Goal: Transaction & Acquisition: Purchase product/service

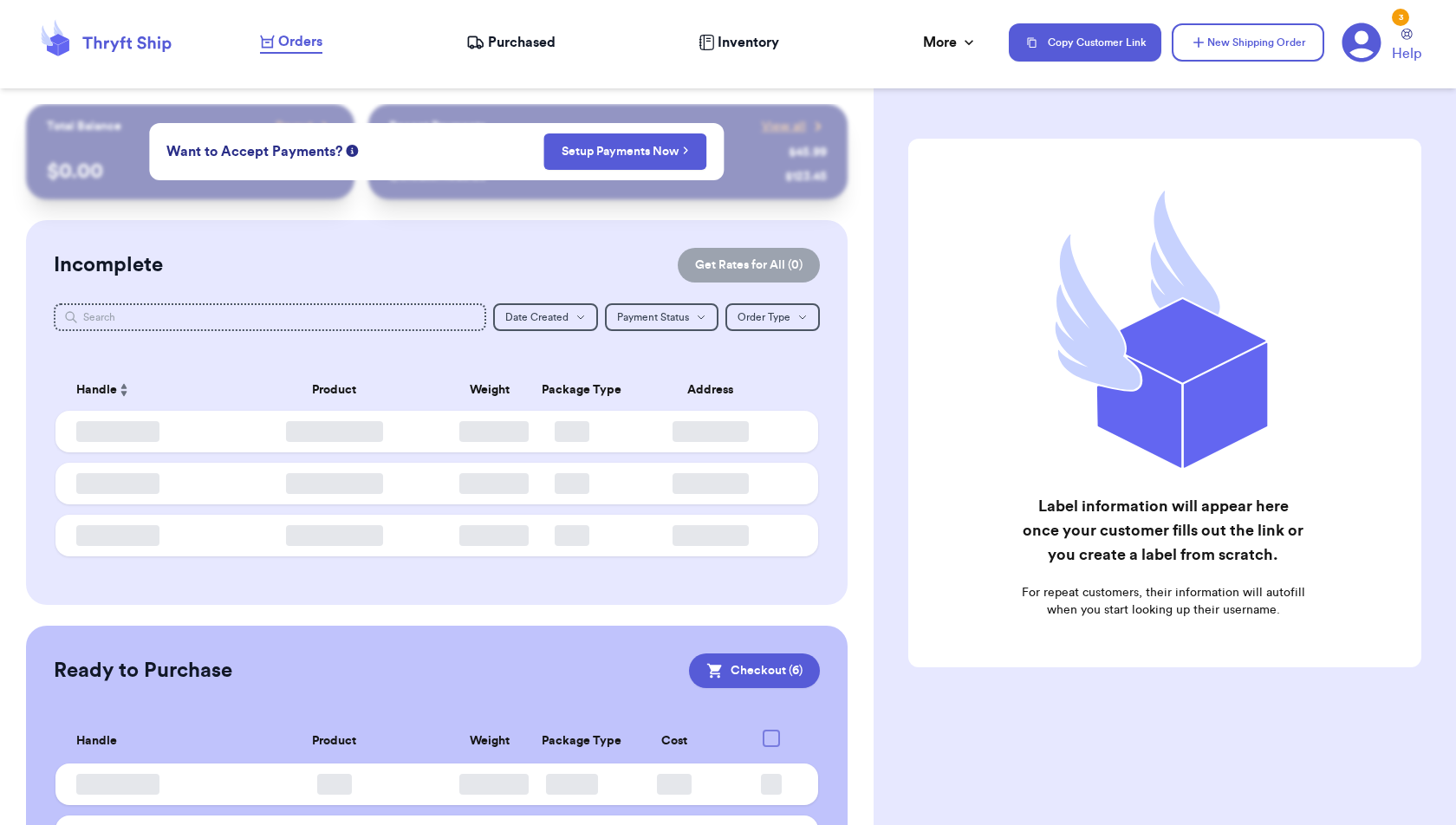
checkbox input "true"
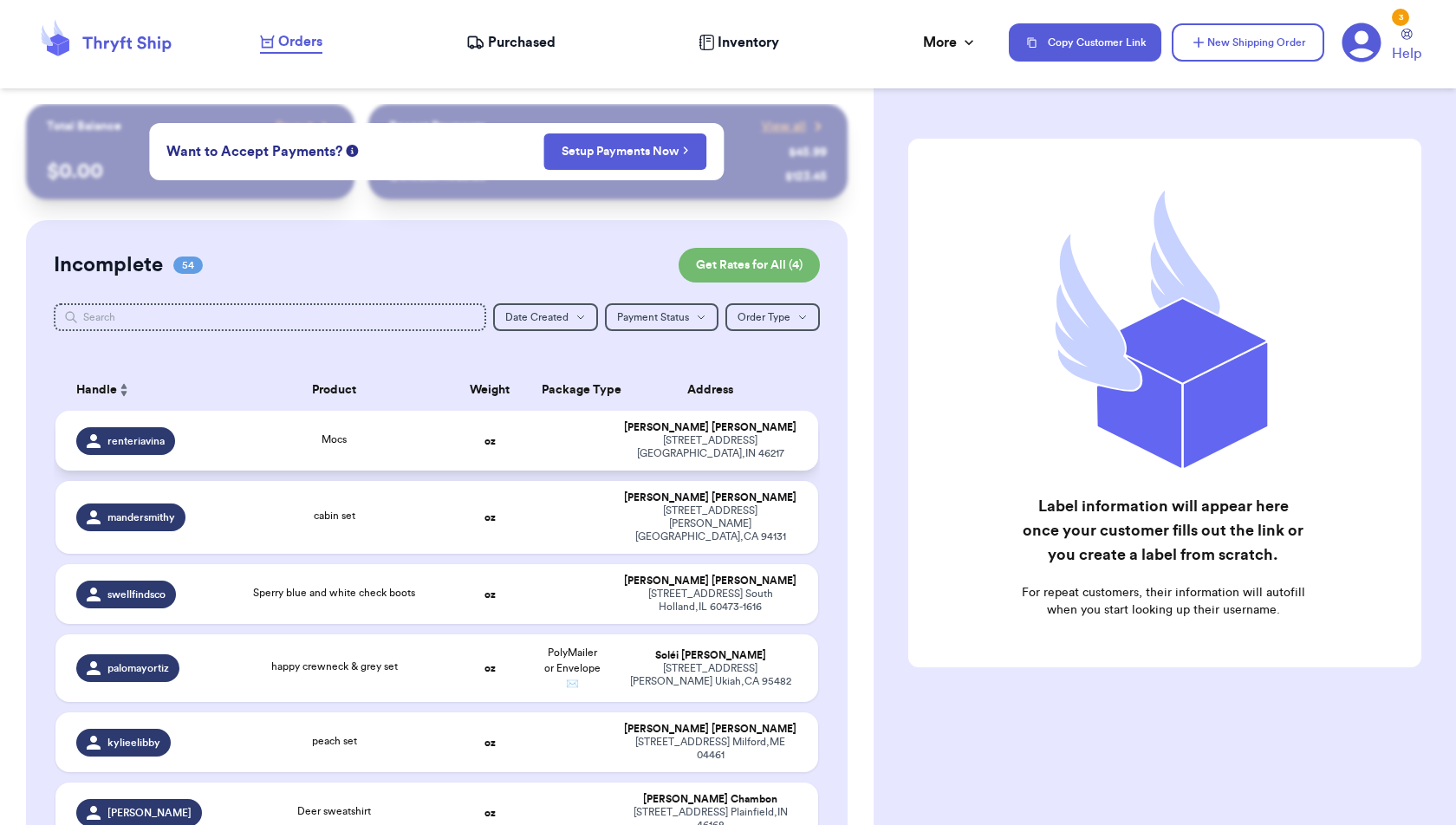
click at [556, 431] on td at bounding box center [572, 440] width 83 height 60
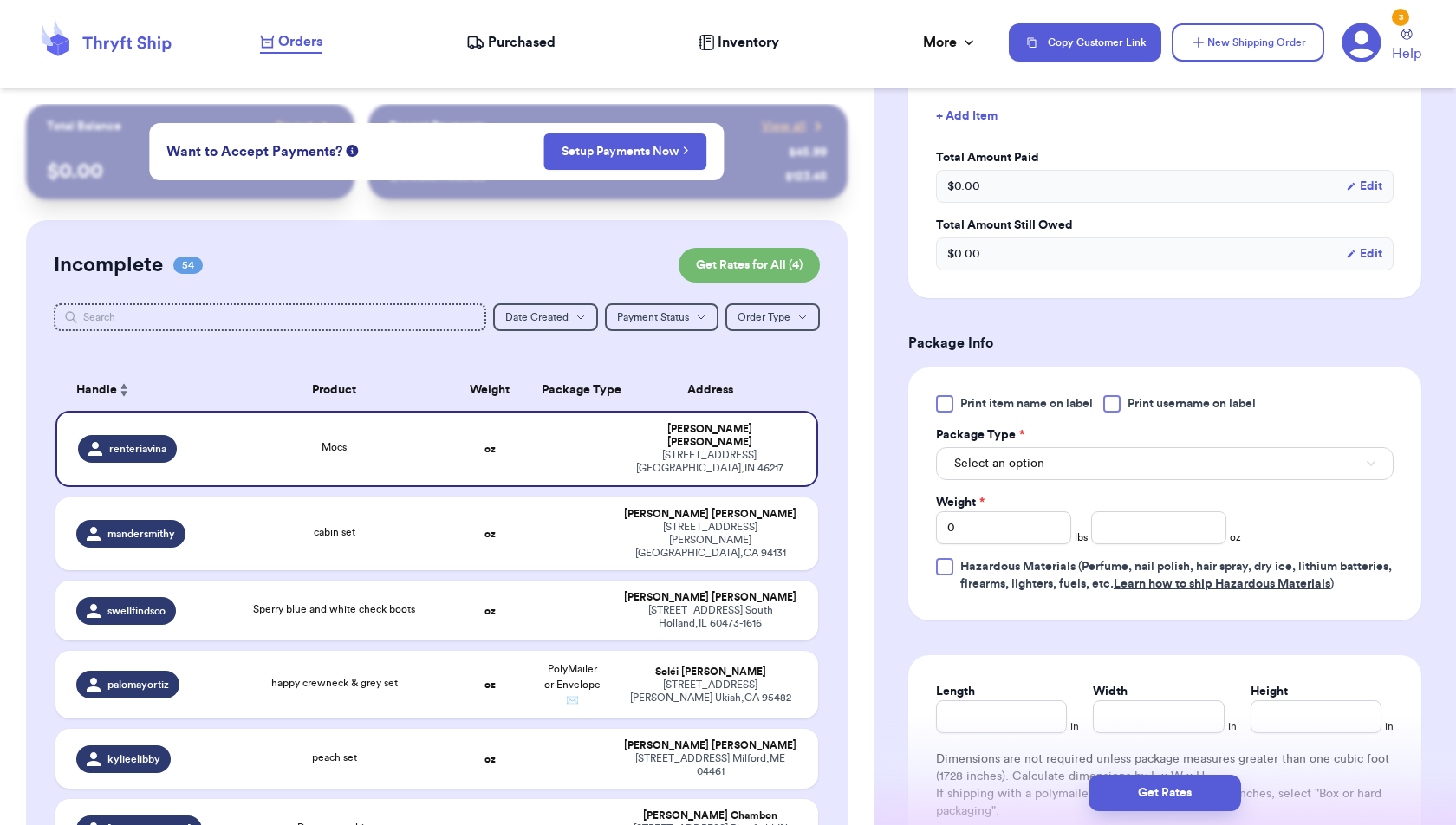
scroll to position [532, 0]
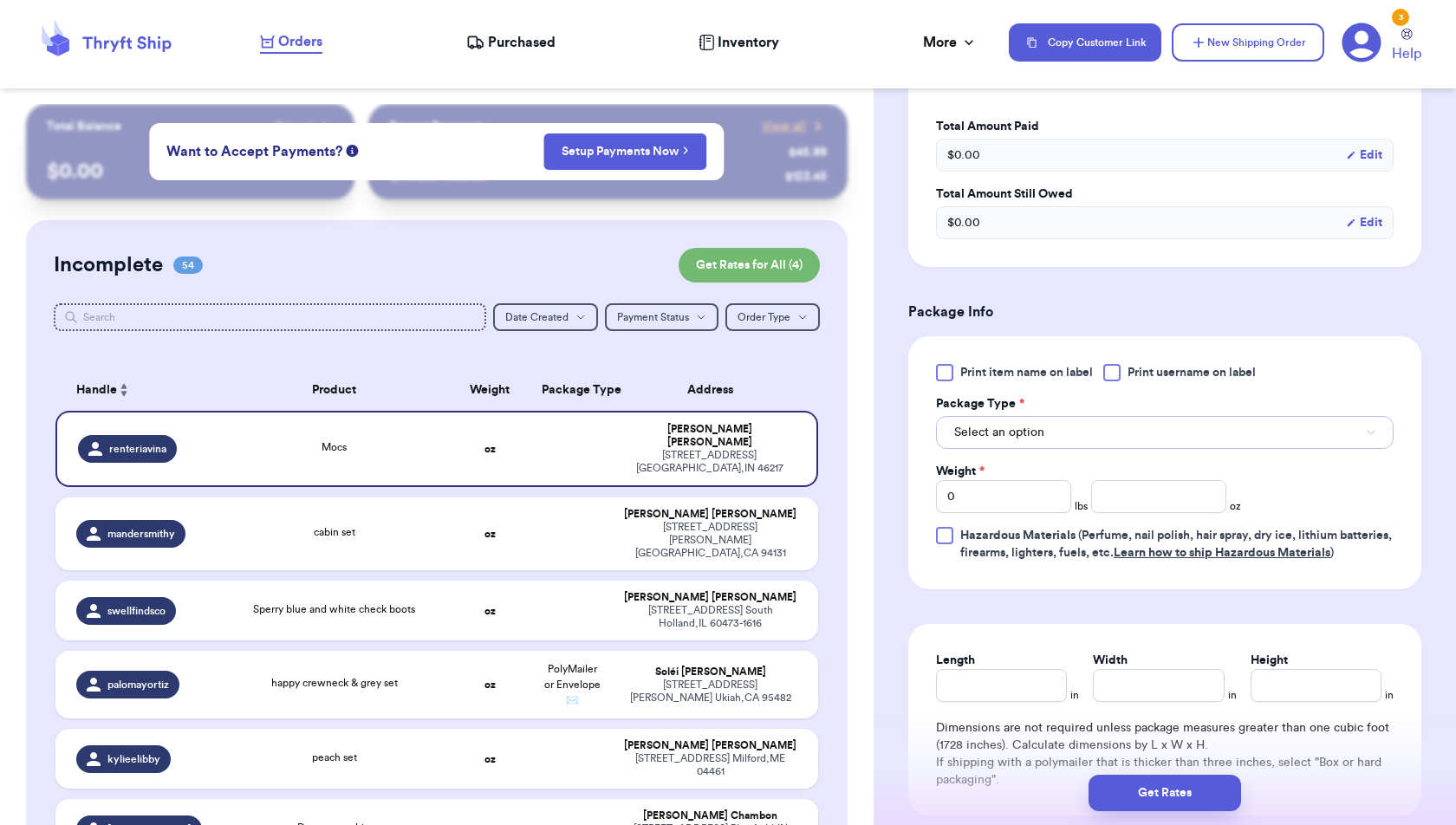
click at [1175, 430] on button "Select an option" at bounding box center [1165, 432] width 458 height 33
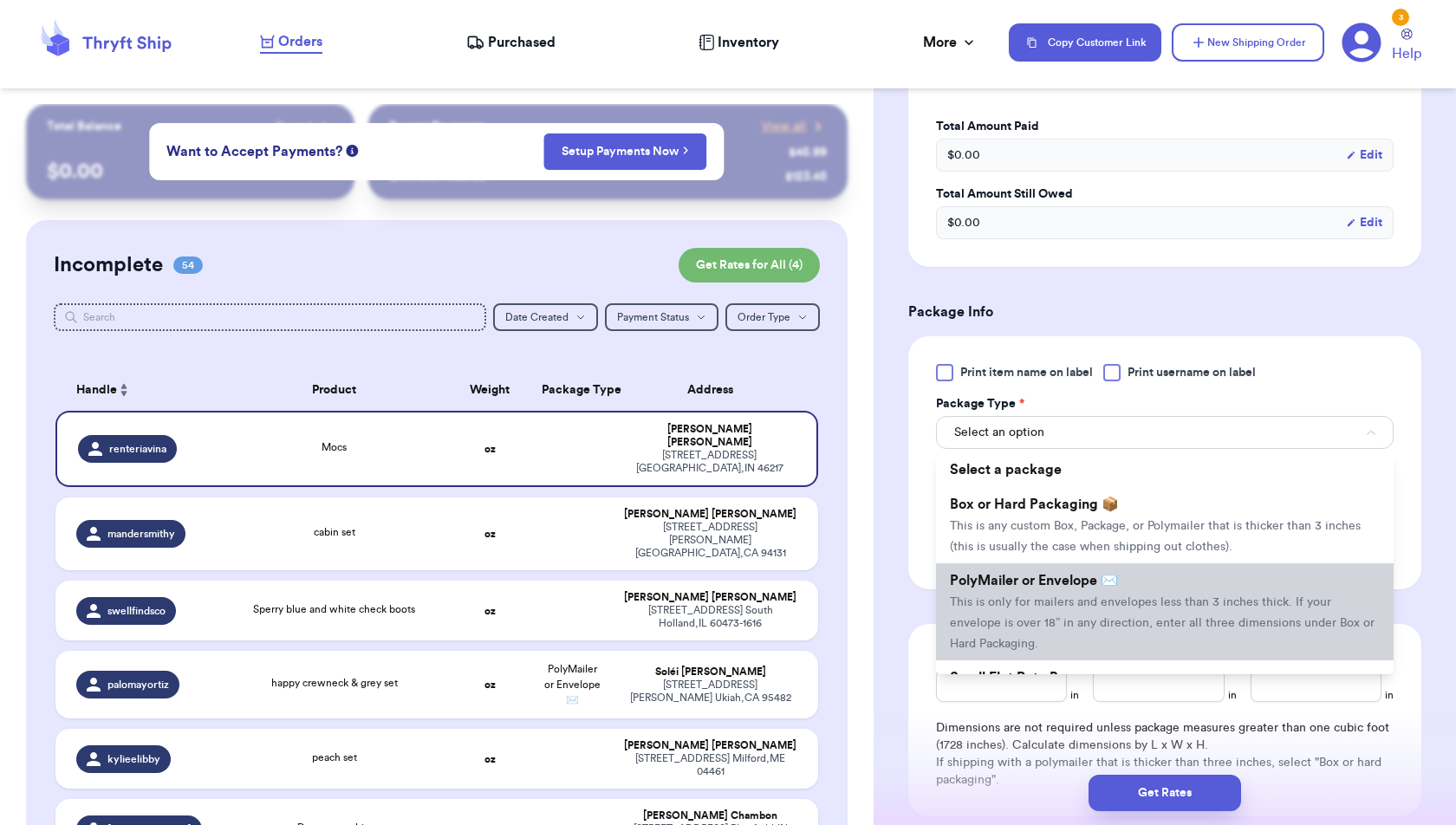
click at [1161, 575] on li "PolyMailer or Envelope ✉️ This is only for mailers and envelopes less than 3 in…" at bounding box center [1165, 612] width 458 height 97
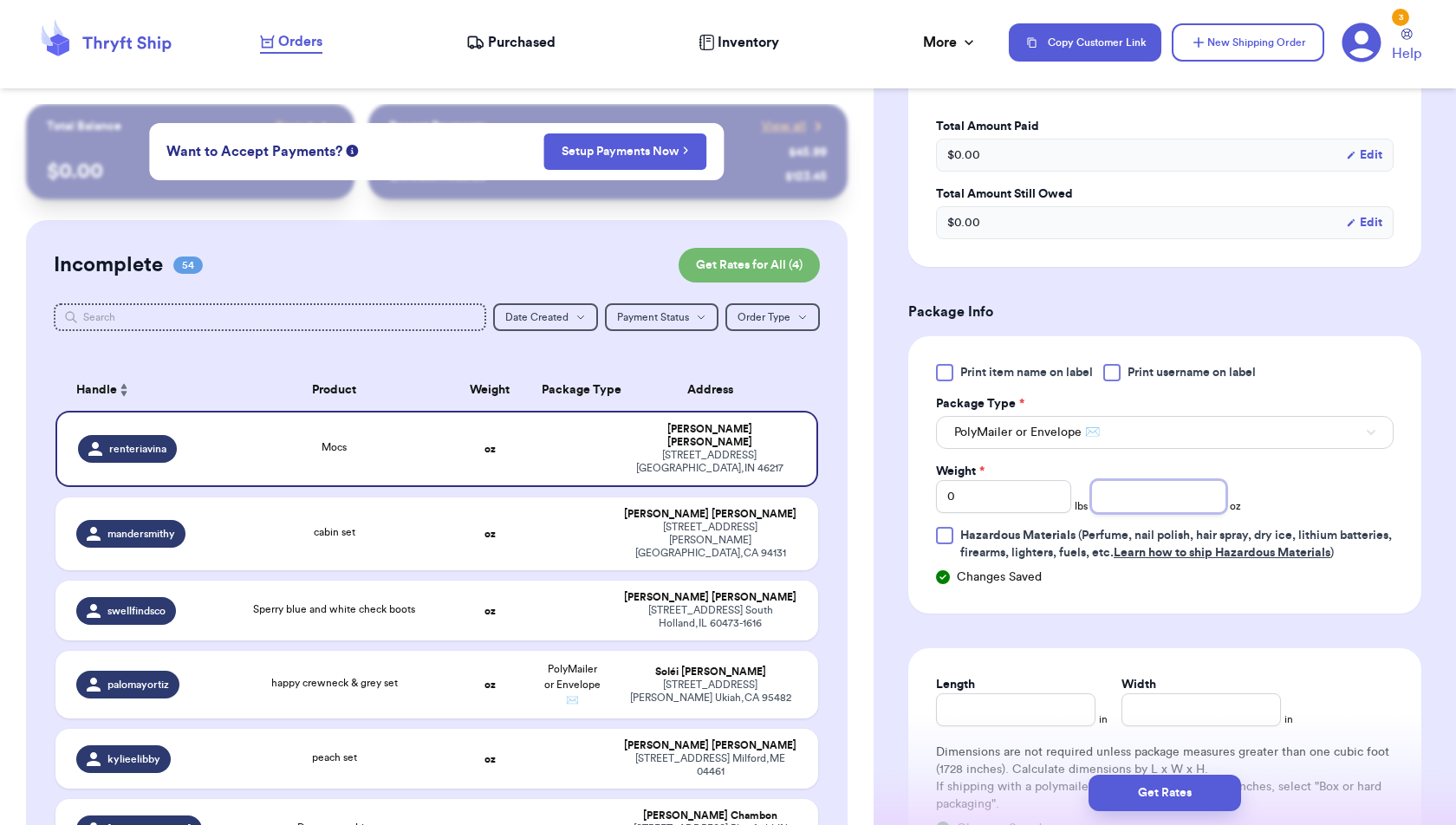
click at [1145, 502] on input "number" at bounding box center [1159, 496] width 135 height 33
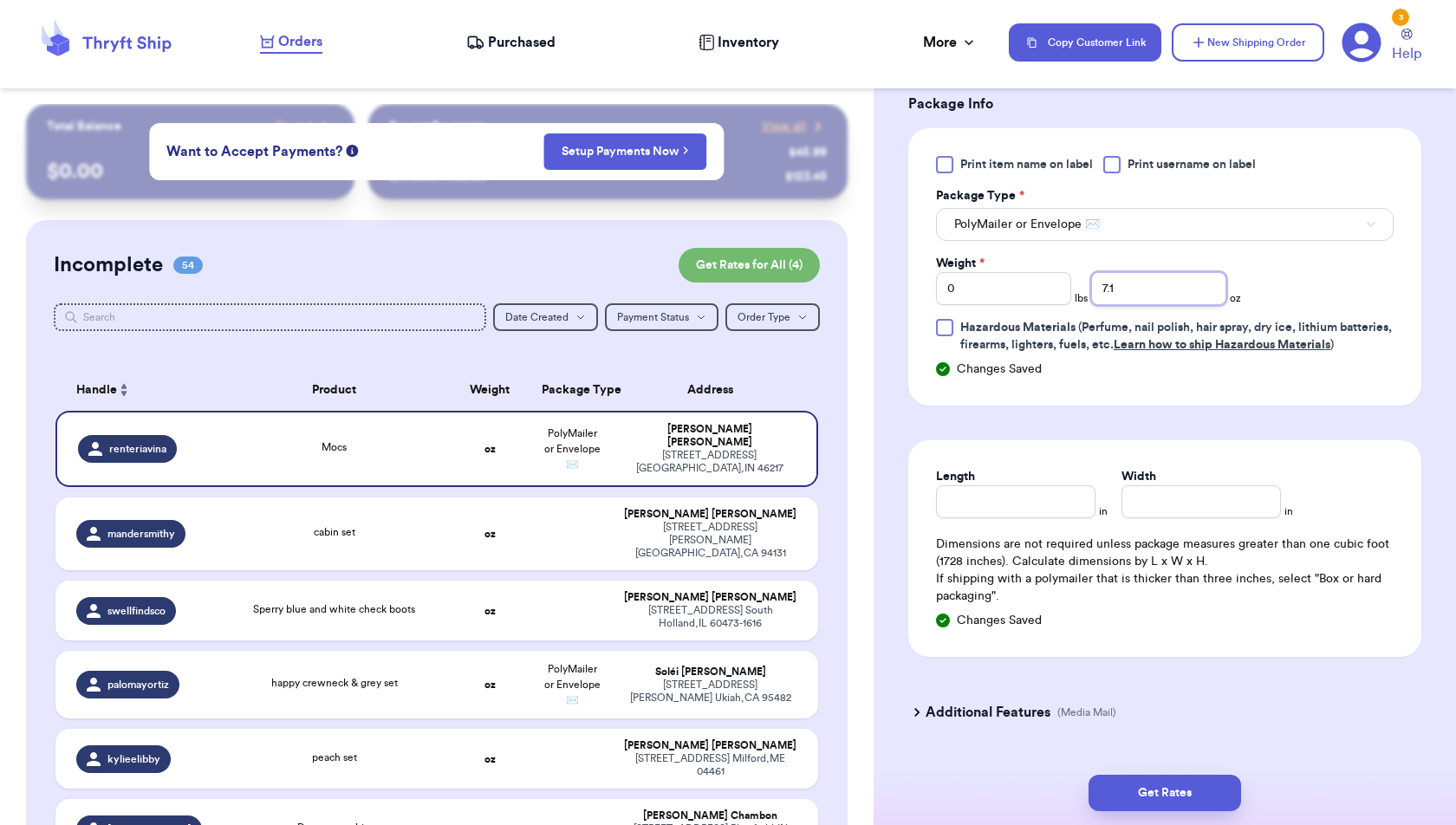
scroll to position [795, 0]
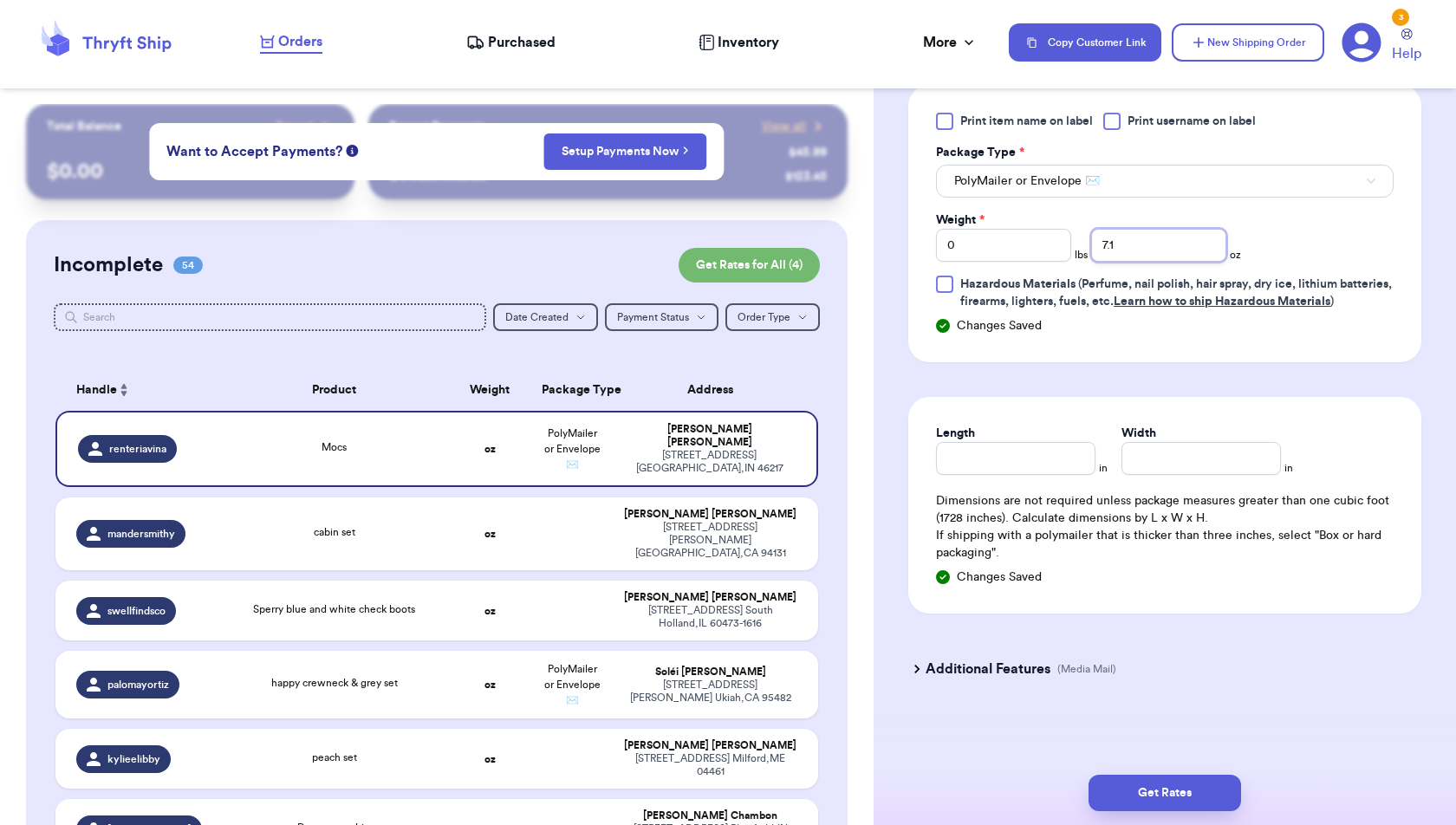
type input "7.1"
click at [1198, 775] on div "Get Rates" at bounding box center [1165, 793] width 583 height 64
click at [1197, 801] on button "Get Rates" at bounding box center [1165, 793] width 152 height 37
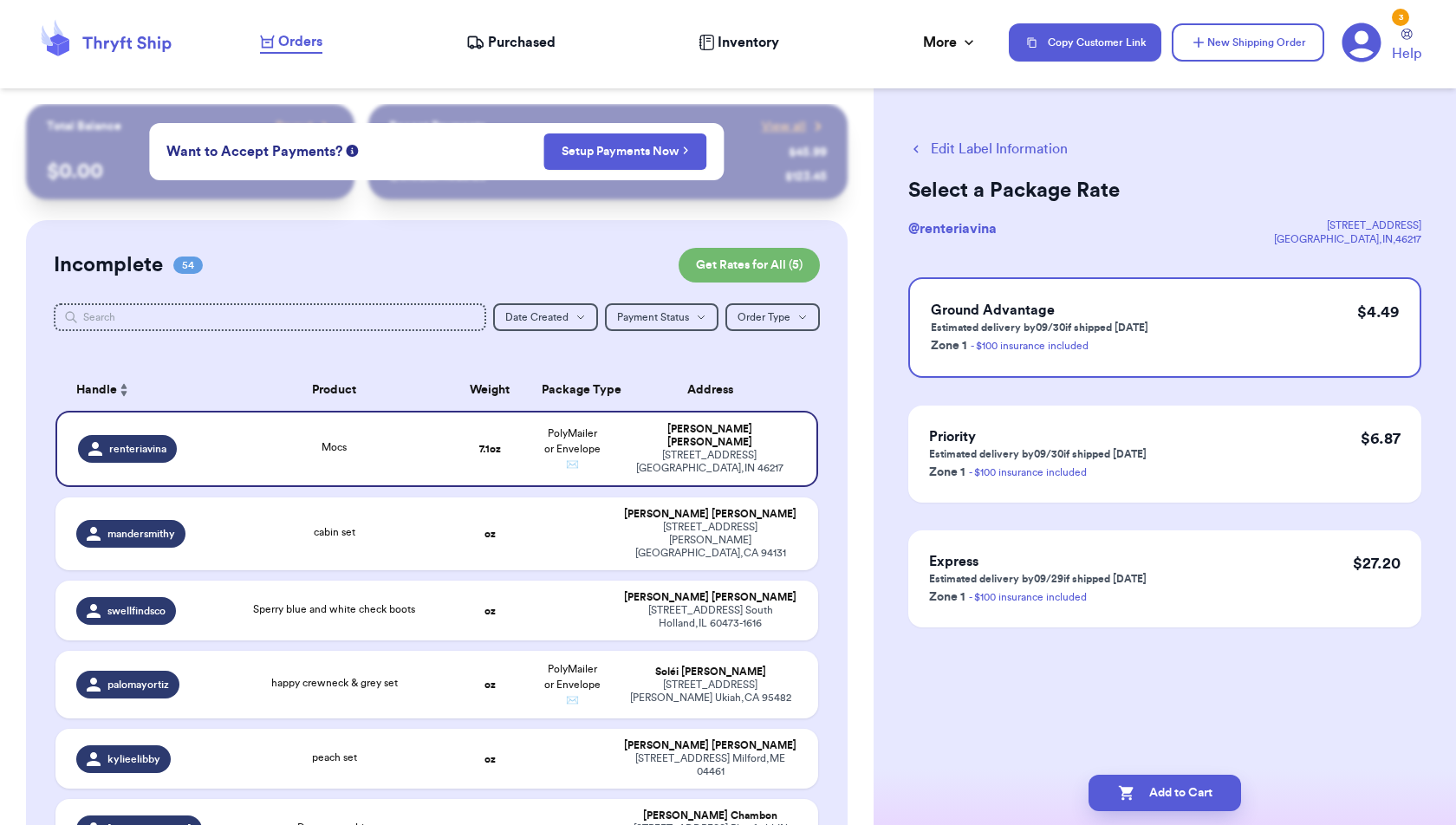
scroll to position [0, 0]
click at [1196, 752] on div "Edit Label Information Select a Package Rate @ renteriavina [STREET_ADDRESS] Gr…" at bounding box center [1165, 412] width 583 height 825
click at [1192, 796] on button "Add to Cart" at bounding box center [1165, 793] width 152 height 37
checkbox input "true"
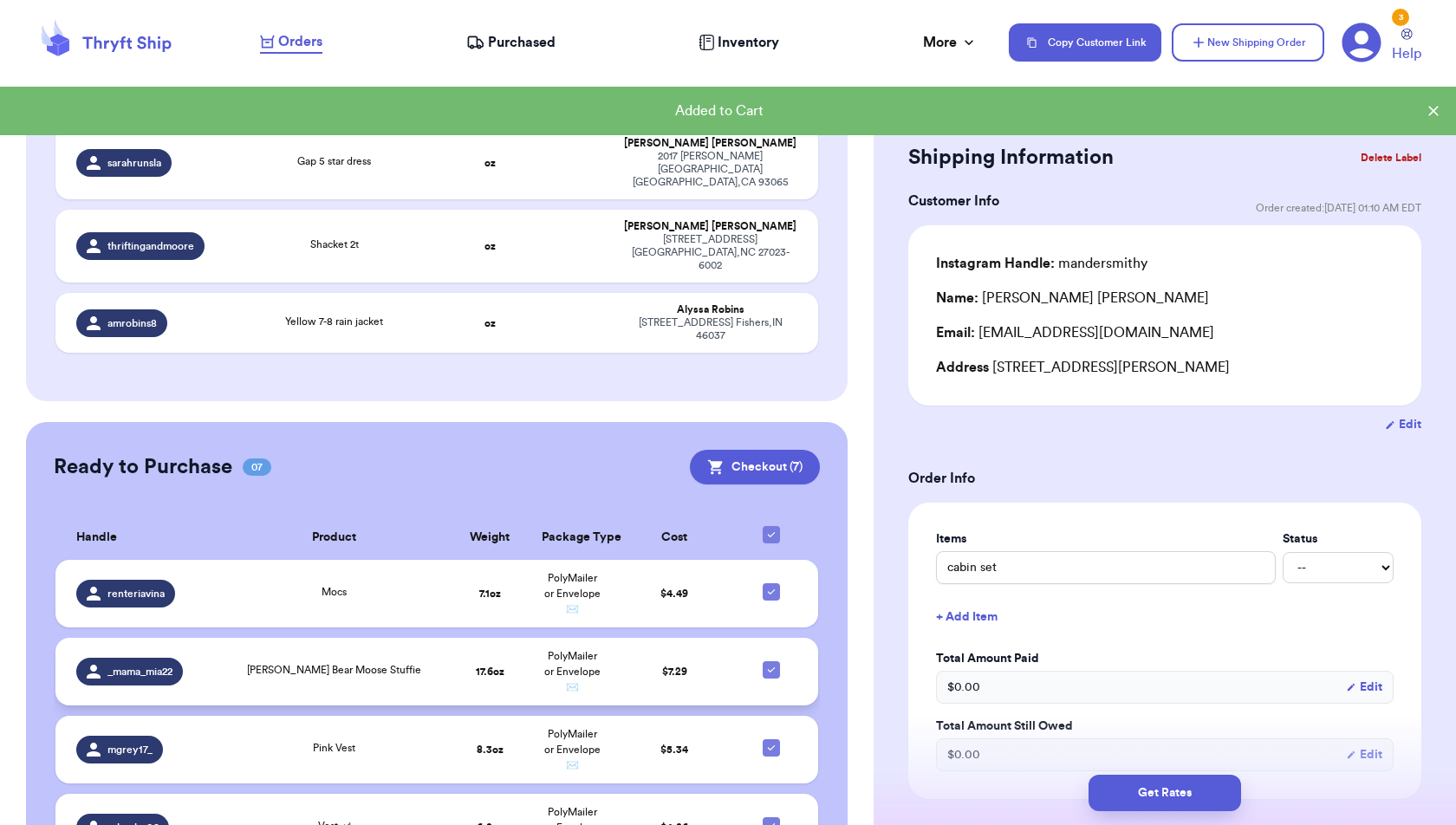
scroll to position [4001, 0]
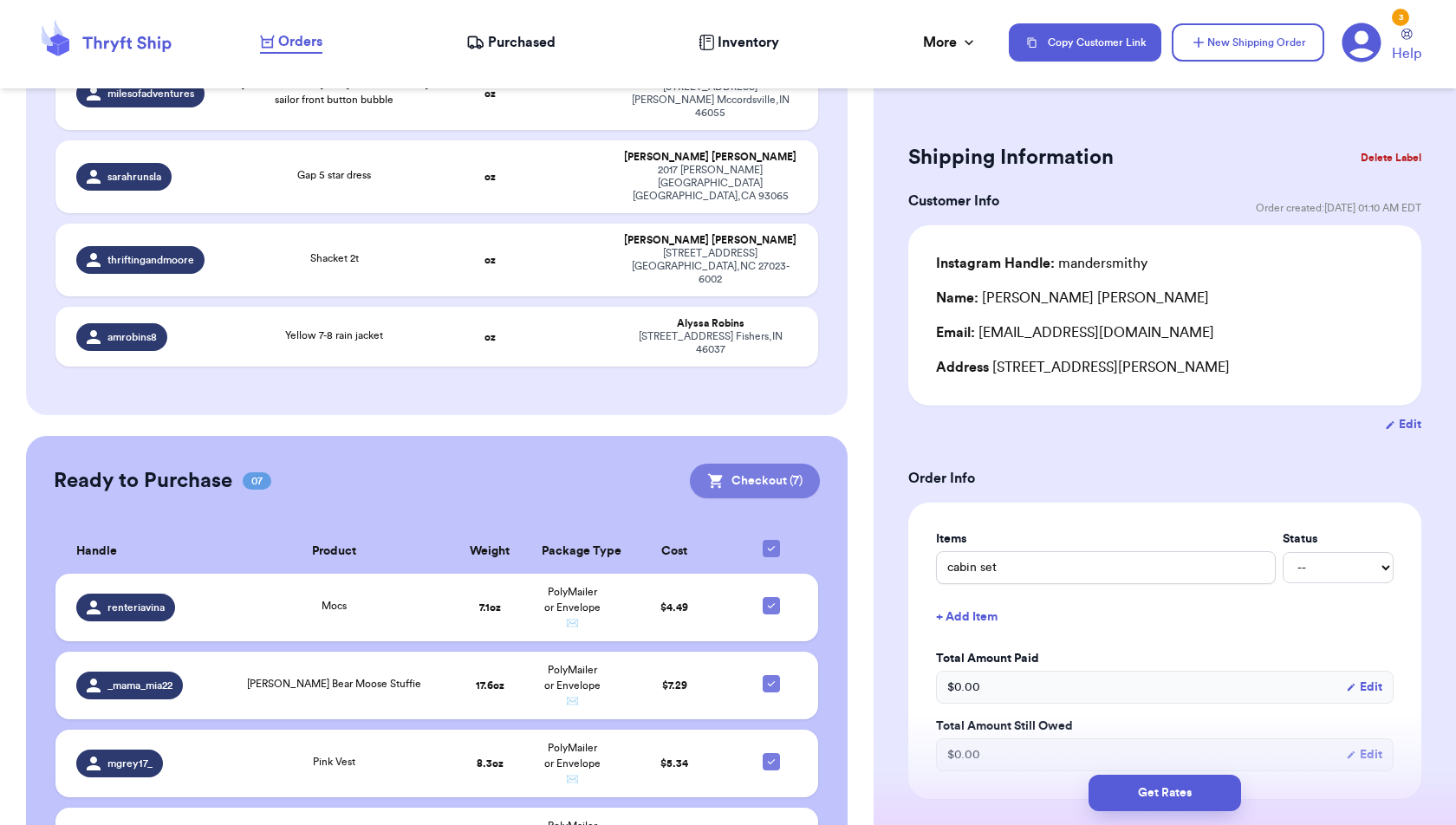
click at [760, 463] on button "Checkout ( 7 )" at bounding box center [754, 481] width 130 height 35
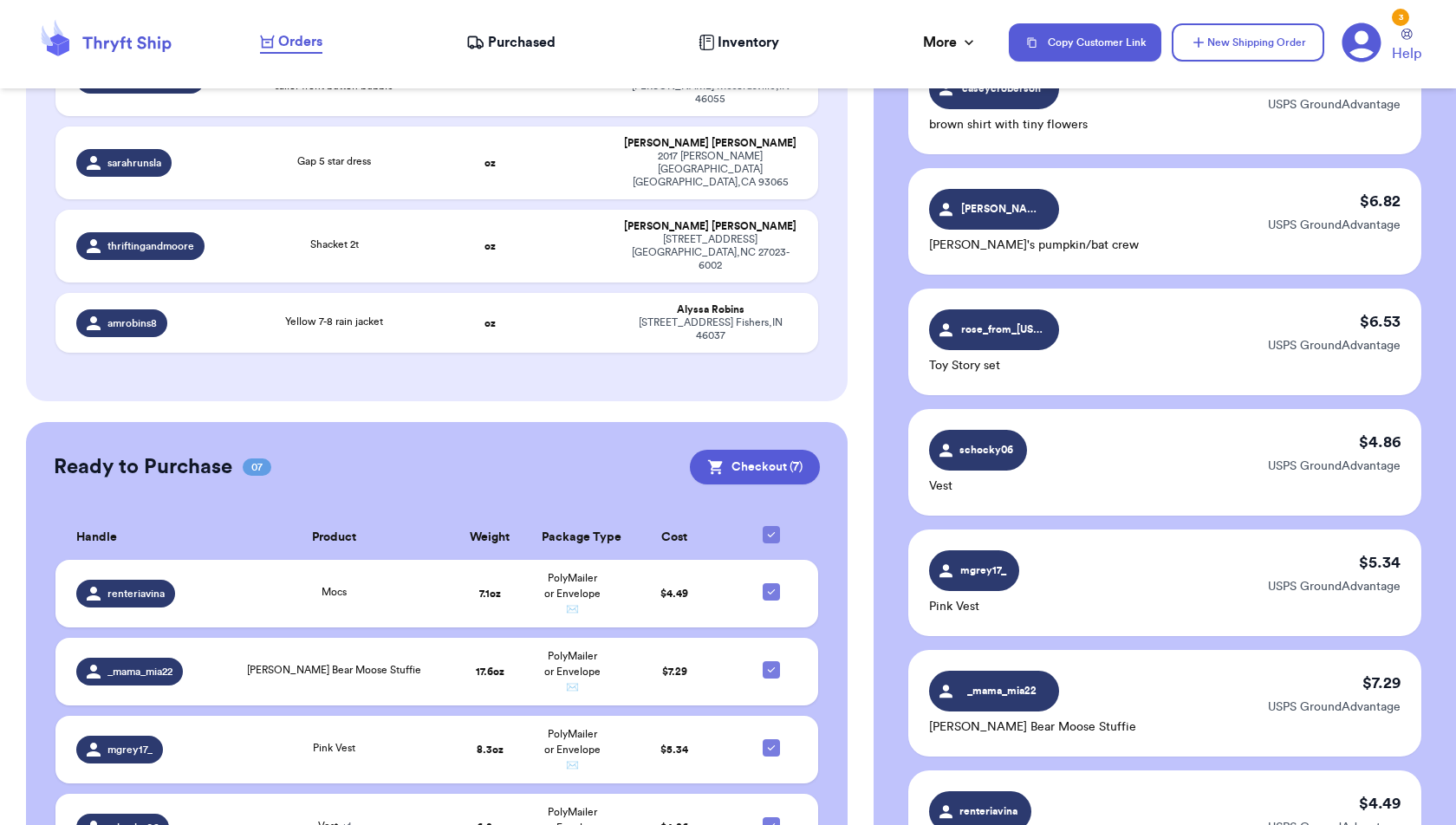
scroll to position [658, 0]
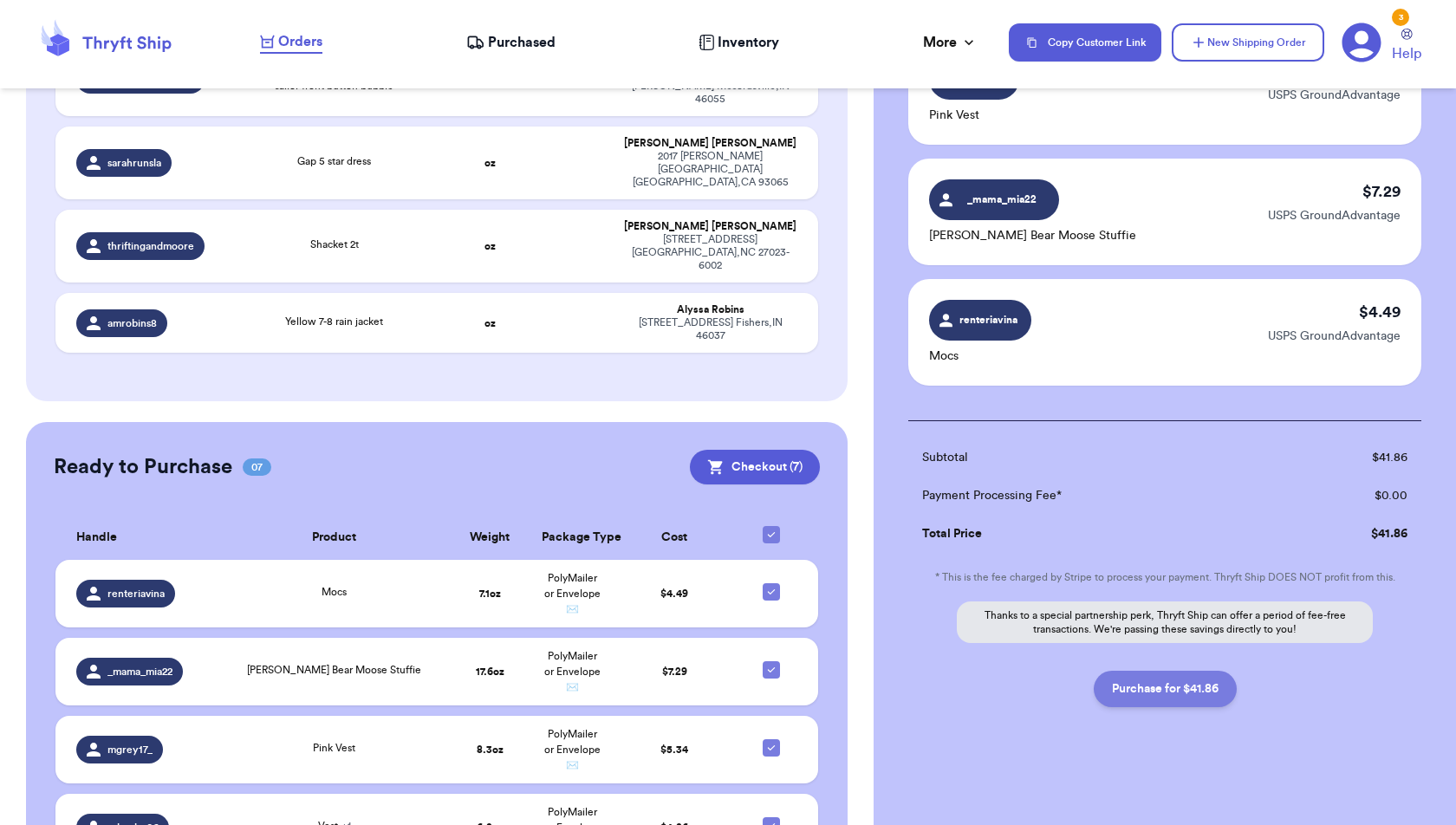
click at [1186, 689] on button "Purchase for $41.86" at bounding box center [1165, 689] width 143 height 37
checkbox input "false"
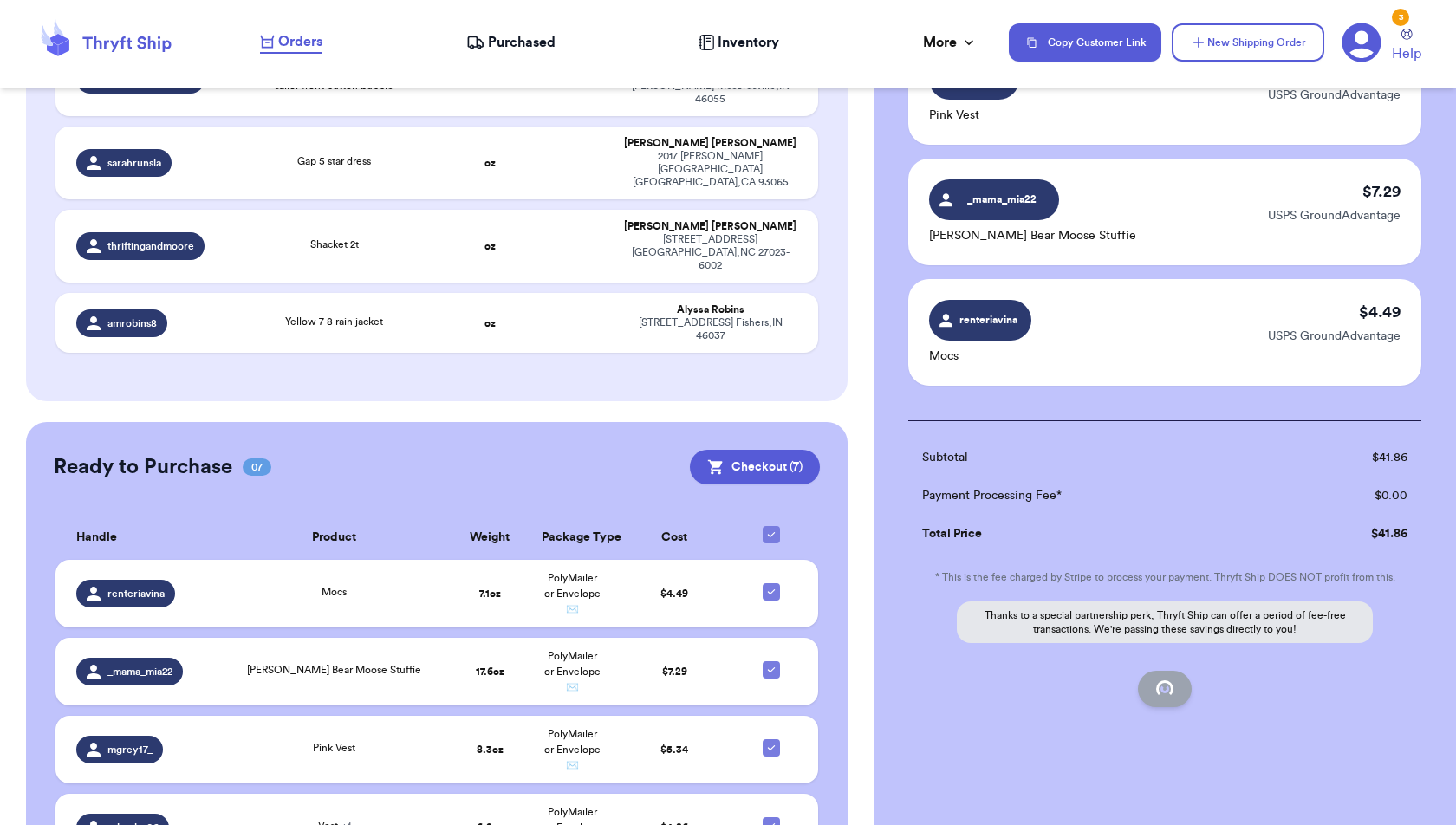
checkbox input "false"
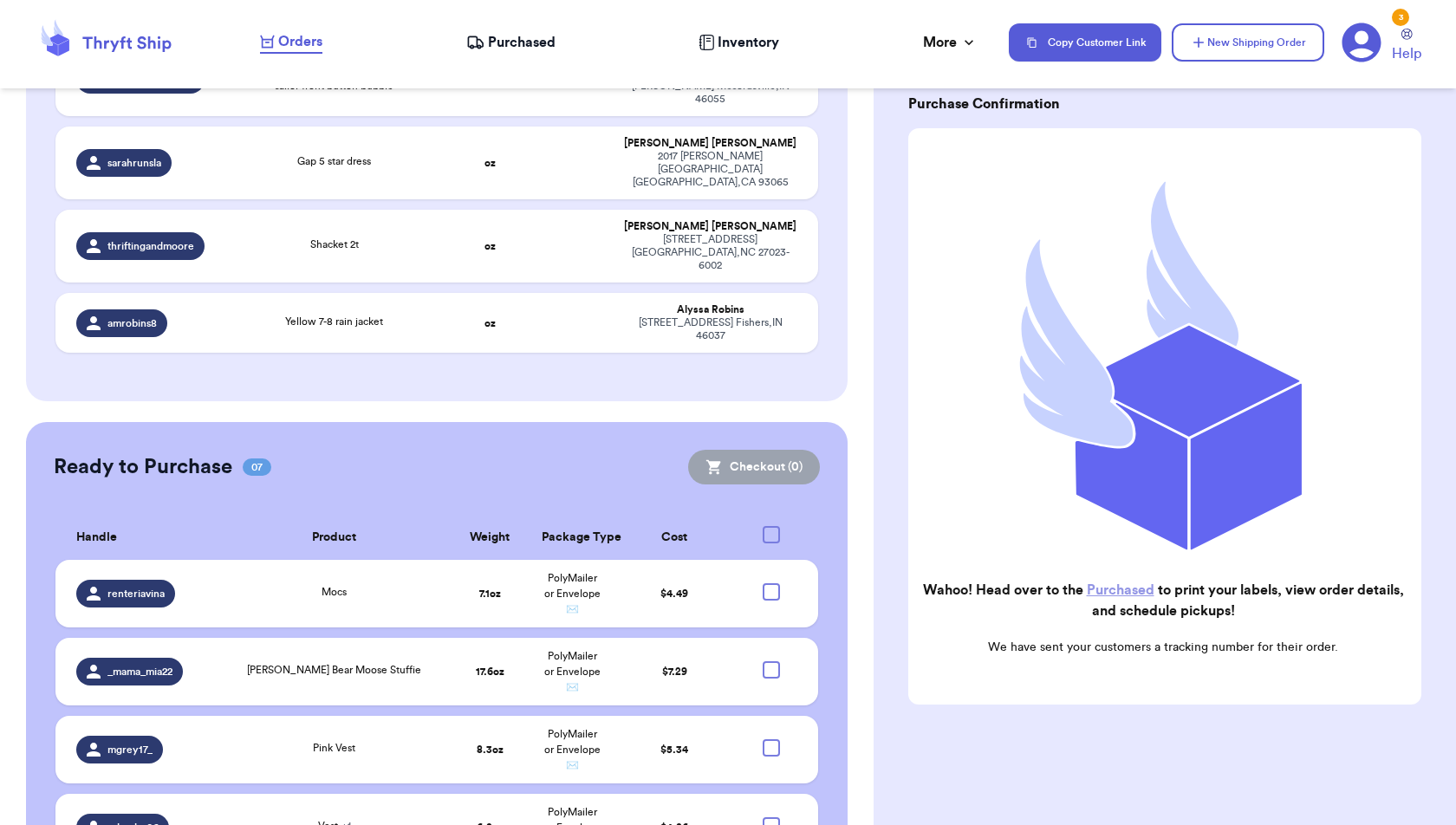
checkbox input "true"
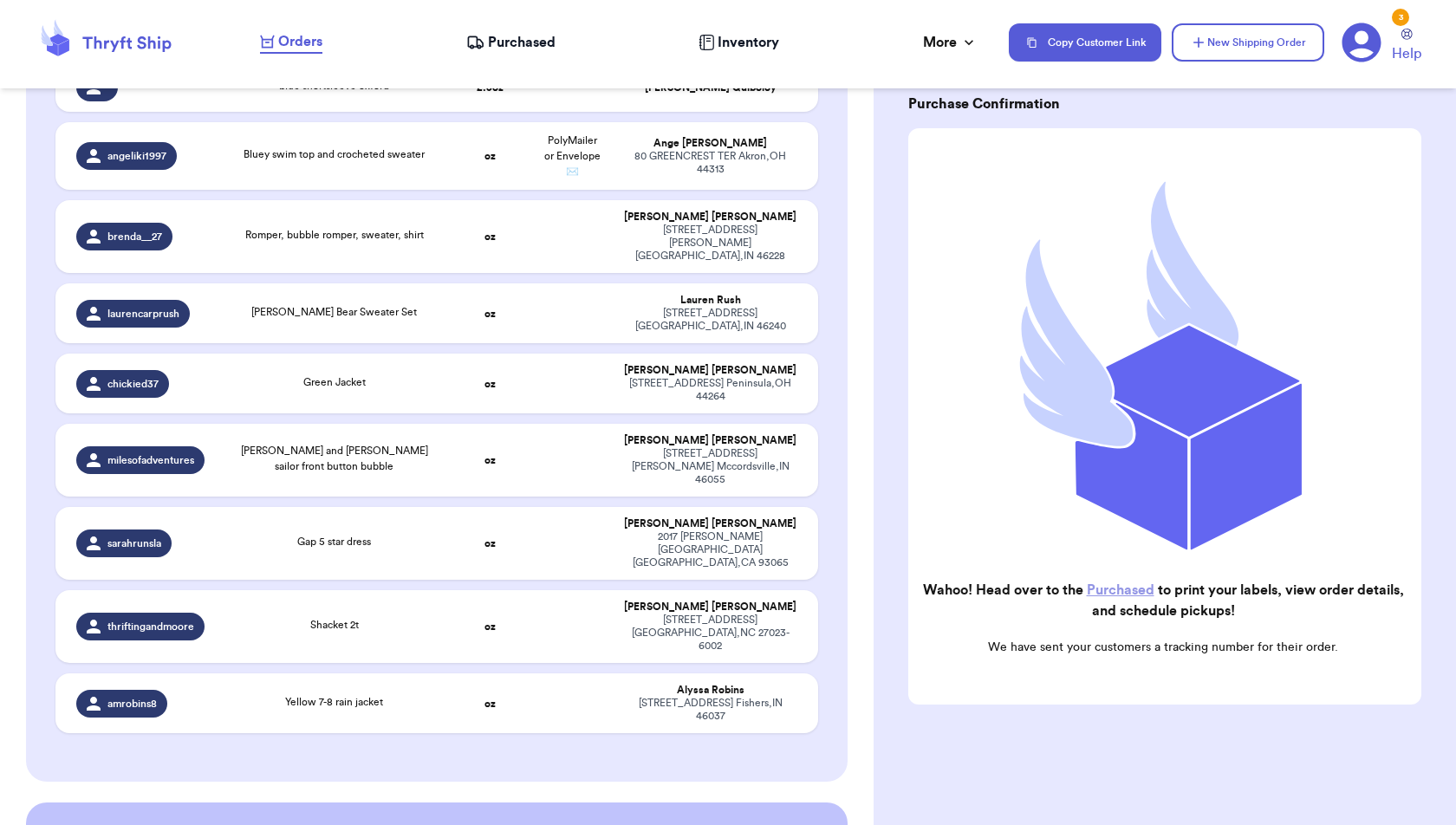
click at [543, 47] on span "Purchased" at bounding box center [522, 43] width 68 height 21
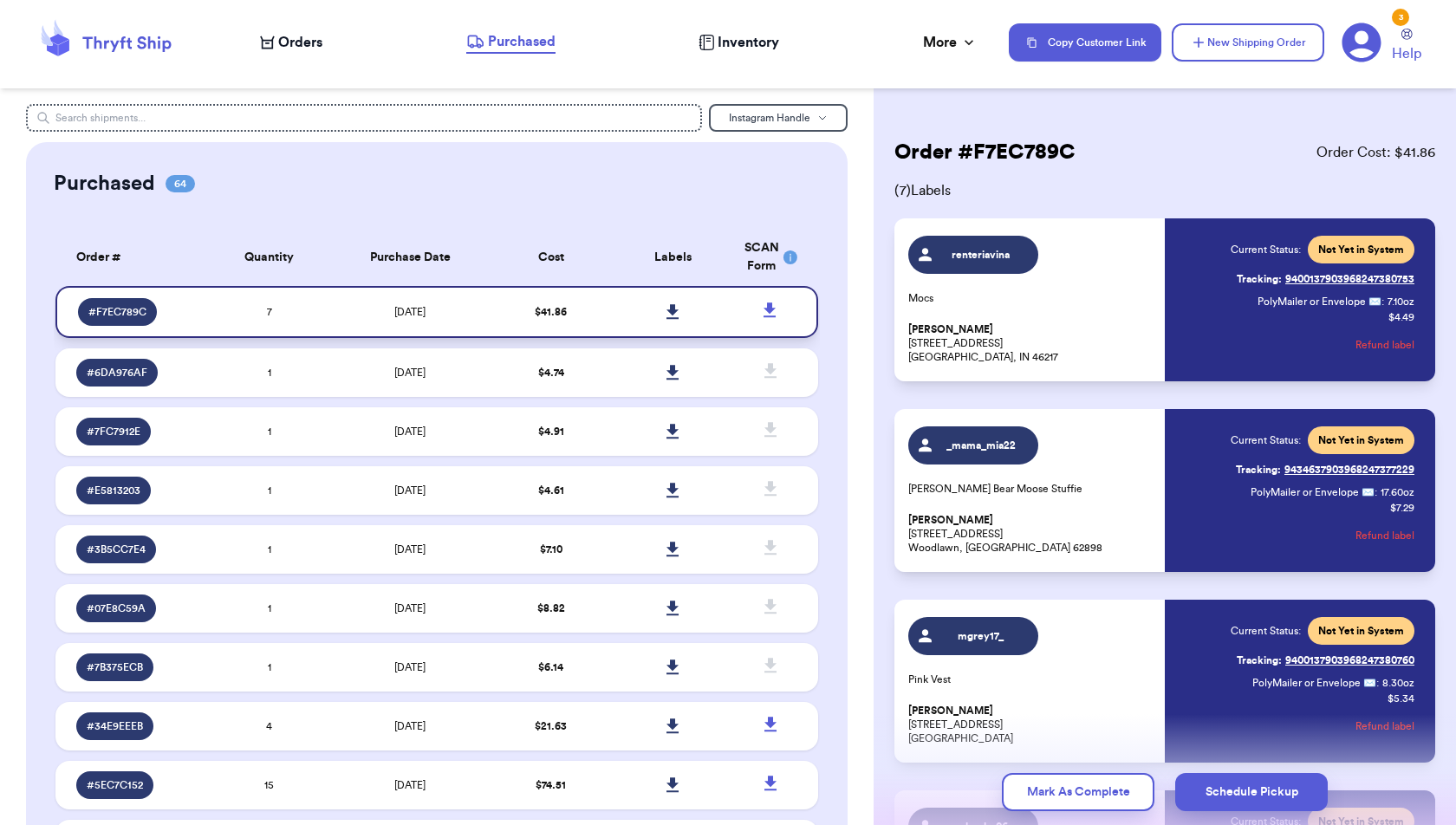
click at [670, 307] on icon at bounding box center [672, 311] width 12 height 15
